Goal: Navigation & Orientation: Find specific page/section

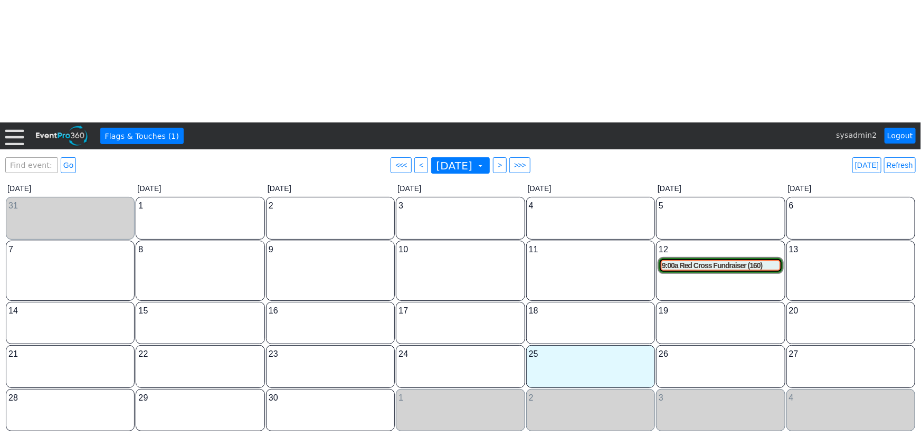
click at [18, 137] on div at bounding box center [14, 136] width 18 height 18
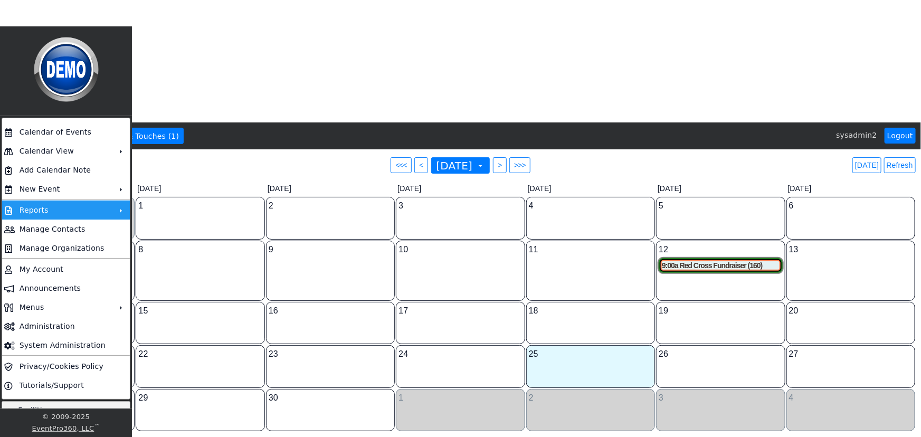
click at [67, 210] on td "Reports" at bounding box center [63, 210] width 97 height 19
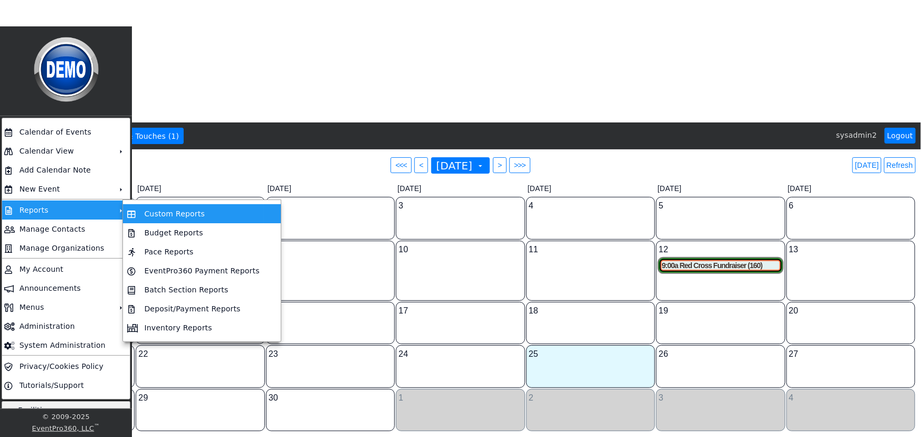
click at [157, 210] on td "Custom Reports" at bounding box center [202, 213] width 124 height 19
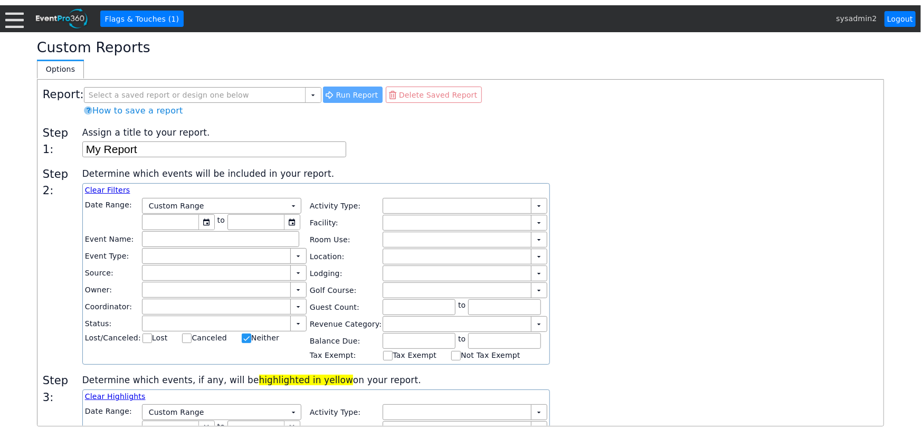
click at [21, 20] on div at bounding box center [14, 19] width 18 height 18
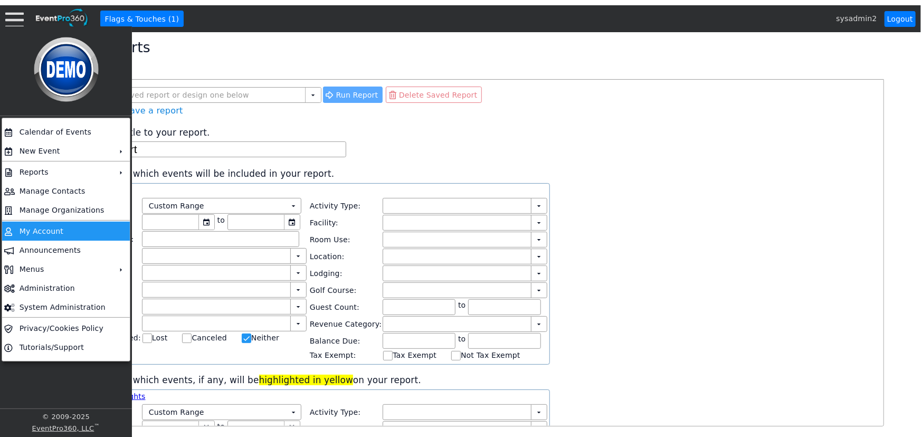
checkbox input "false"
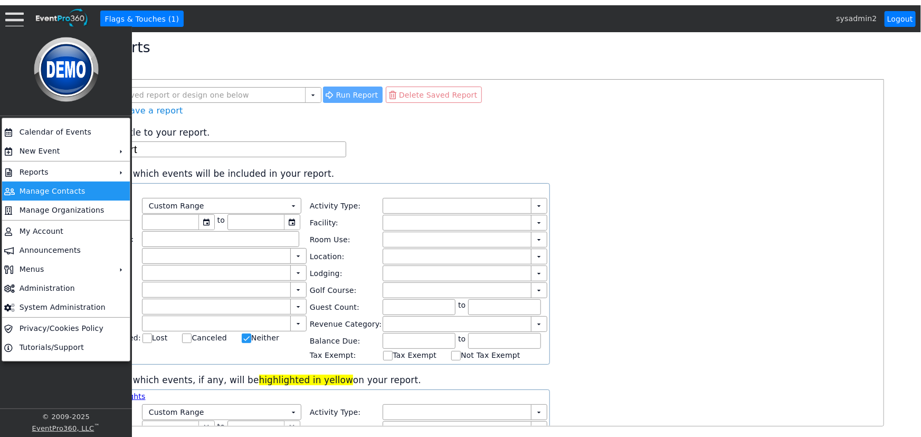
click at [58, 192] on td "Manage Contacts" at bounding box center [63, 191] width 97 height 19
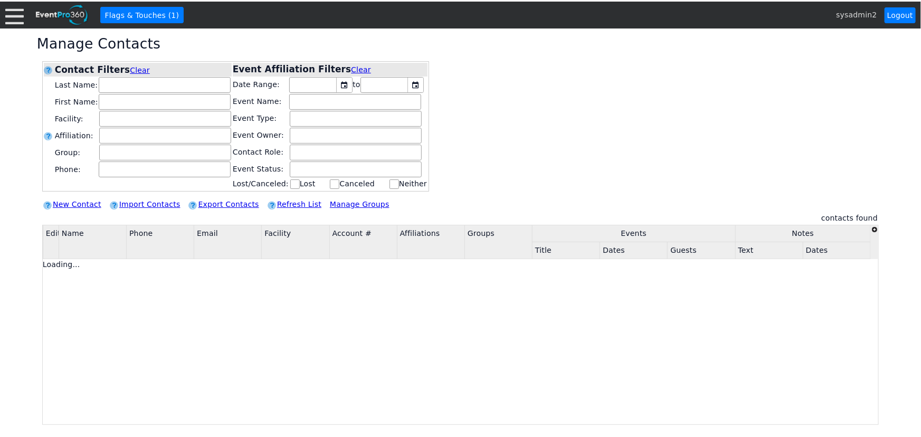
click at [11, 17] on div at bounding box center [14, 15] width 18 height 18
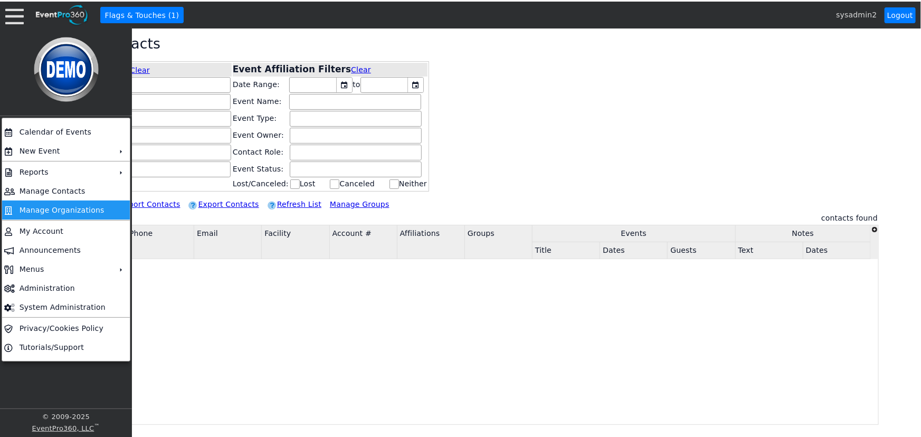
click at [63, 210] on td "Manage Organizations" at bounding box center [63, 210] width 97 height 19
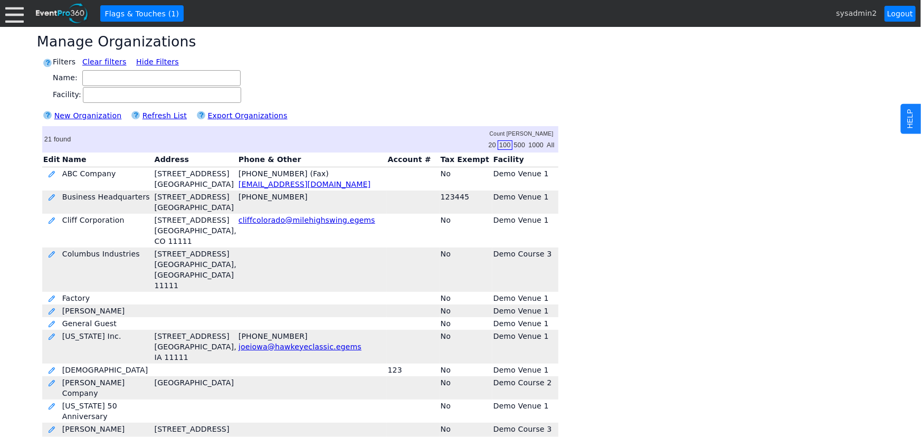
click at [911, 117] on div "HELP" at bounding box center [914, 119] width 26 height 30
